Goal: Task Accomplishment & Management: Manage account settings

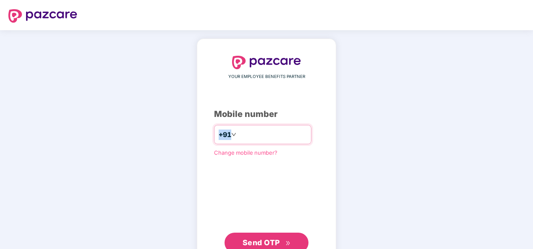
drag, startPoint x: 276, startPoint y: 119, endPoint x: 281, endPoint y: 137, distance: 18.3
click at [281, 137] on div "YOUR EMPLOYEE BENEFITS PARTNER Mobile number +91 Change mobile number? Send OTP" at bounding box center [266, 154] width 105 height 197
click at [281, 137] on input "number" at bounding box center [272, 134] width 69 height 13
type input "**********"
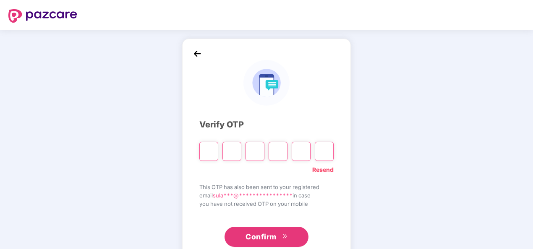
type input "*"
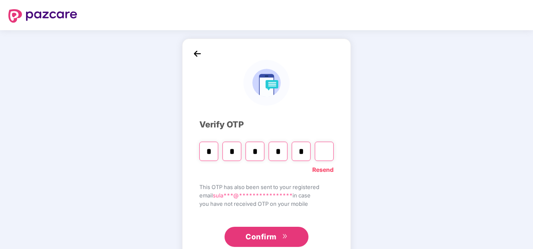
type input "*"
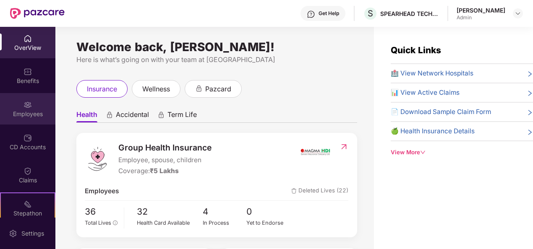
click at [18, 108] on div "Employees" at bounding box center [27, 108] width 55 height 31
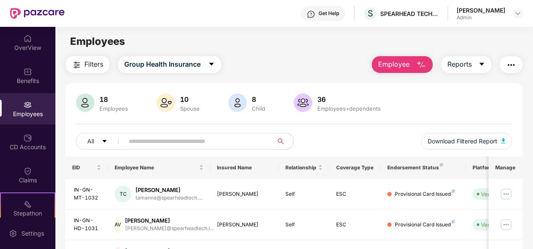
click at [419, 69] on img "button" at bounding box center [421, 65] width 10 height 10
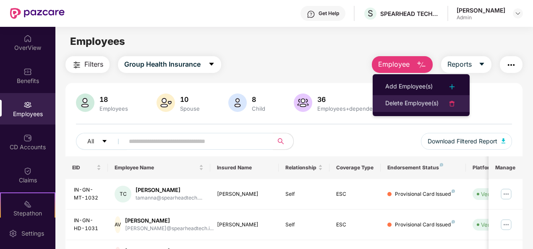
click at [410, 101] on div "Delete Employee(s)" at bounding box center [411, 104] width 53 height 10
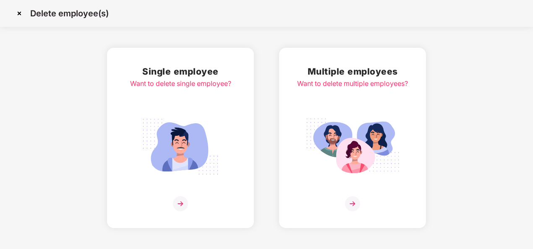
click at [182, 207] on img at bounding box center [180, 203] width 15 height 15
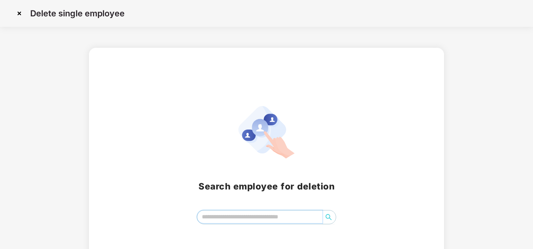
click at [221, 220] on input "search" at bounding box center [259, 217] width 125 height 13
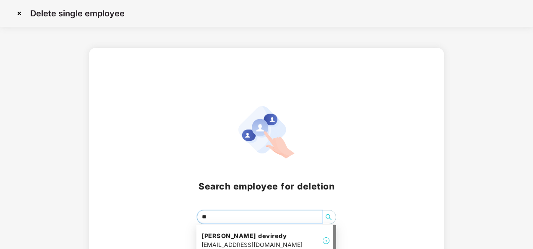
type input "***"
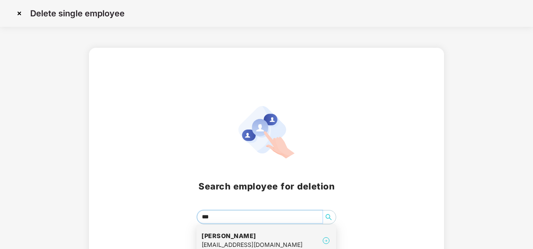
click at [229, 242] on div "himeshh@spearheadtech.io" at bounding box center [251, 244] width 101 height 9
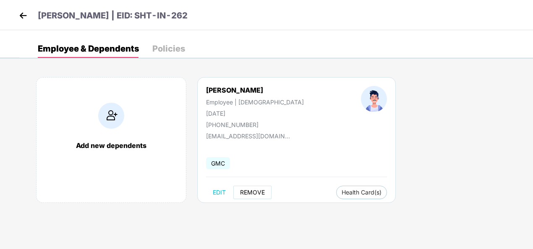
click at [246, 190] on span "REMOVE" at bounding box center [252, 192] width 25 height 7
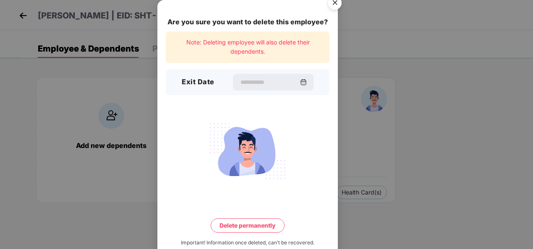
scroll to position [18, 0]
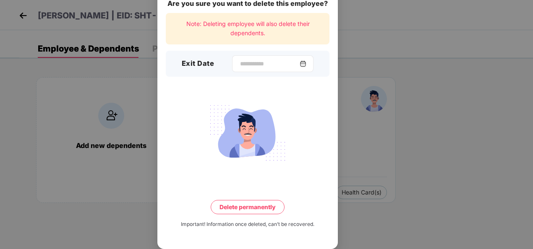
click at [306, 64] on img at bounding box center [302, 63] width 7 height 7
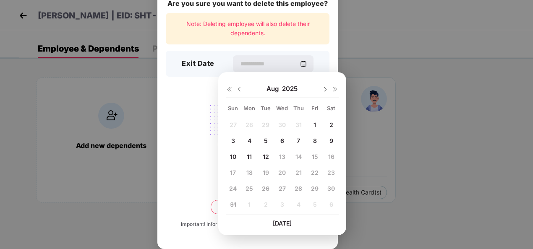
click at [252, 157] on div "11" at bounding box center [249, 156] width 13 height 13
type input "**********"
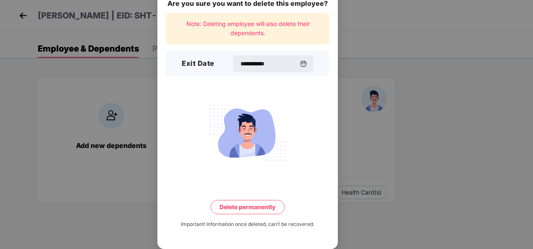
click at [257, 212] on button "Delete permanently" at bounding box center [248, 207] width 74 height 14
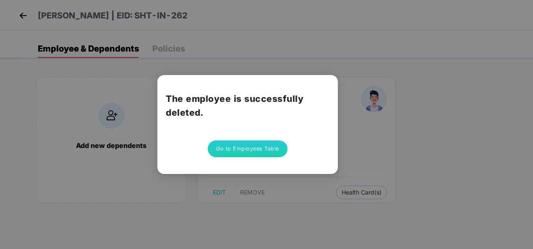
scroll to position [0, 0]
click at [265, 156] on button "Go to Employees Table" at bounding box center [248, 148] width 80 height 17
